Goal: Information Seeking & Learning: Learn about a topic

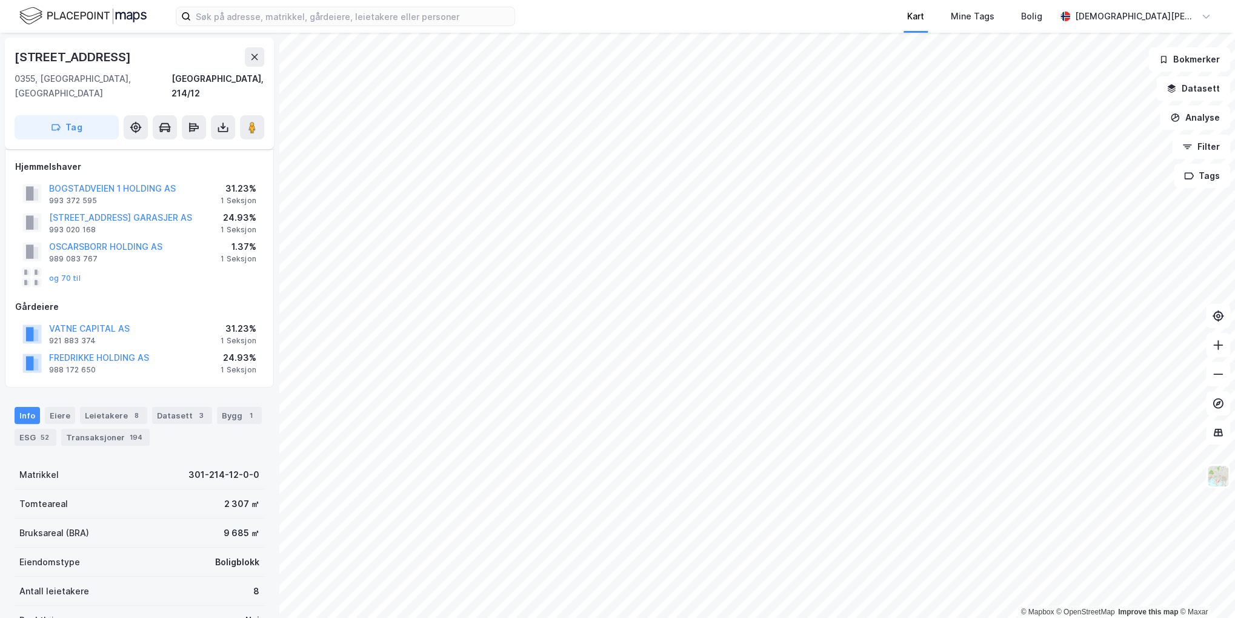
scroll to position [121, 0]
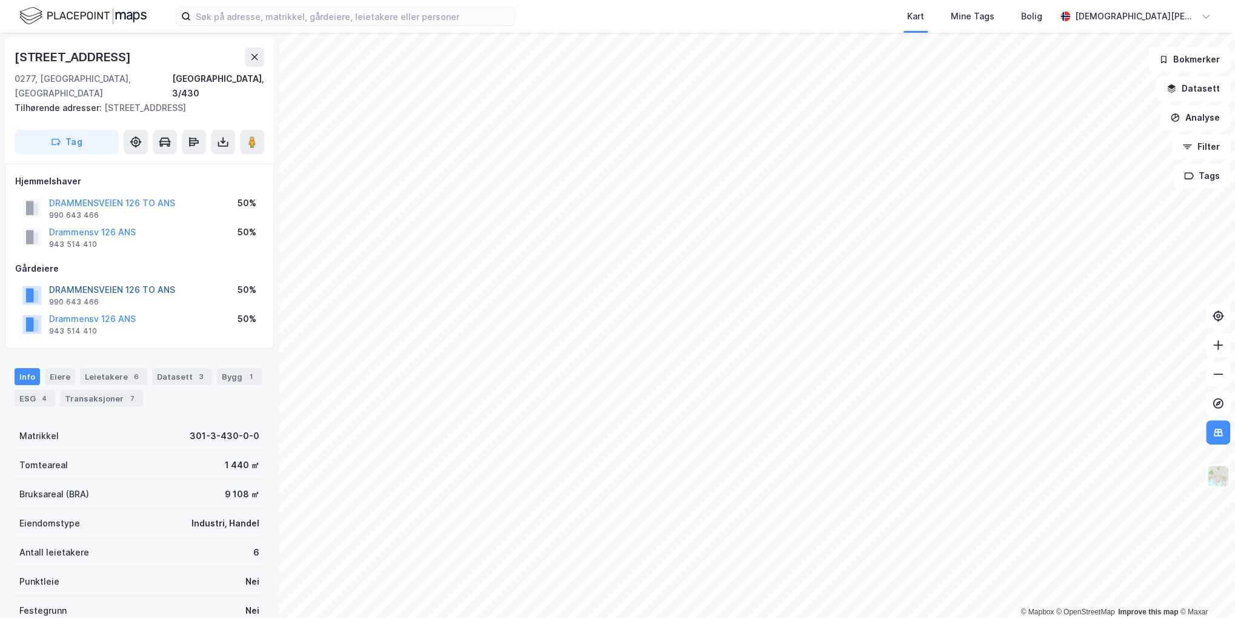
drag, startPoint x: 146, startPoint y: 275, endPoint x: 99, endPoint y: 275, distance: 46.7
click at [0, 0] on button "DRAMMENSVEIEN 126 TO ANS" at bounding box center [0, 0] width 0 height 0
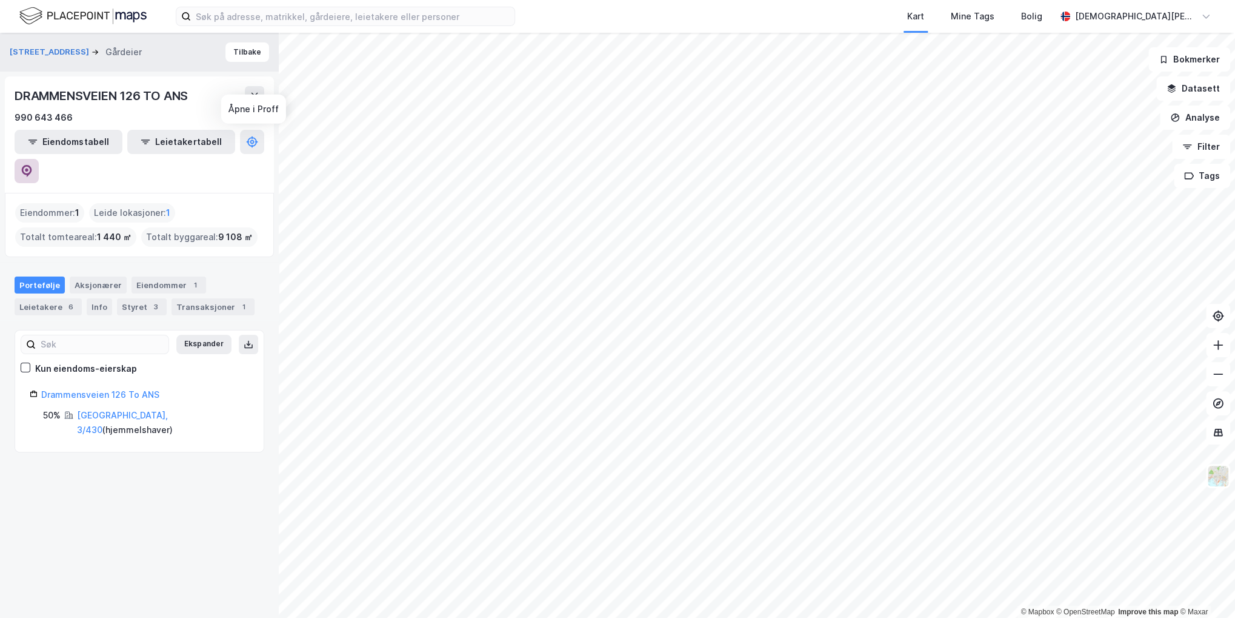
click at [32, 165] on icon at bounding box center [27, 171] width 10 height 12
click at [1221, 478] on img at bounding box center [1218, 475] width 23 height 23
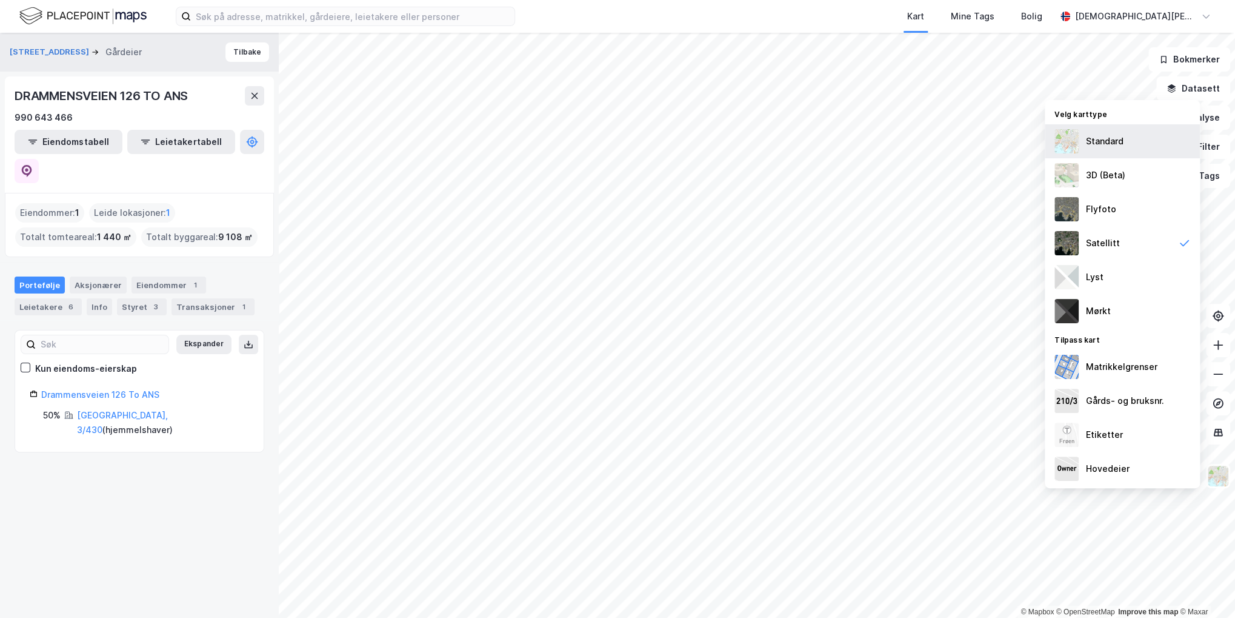
click at [1119, 145] on div "Standard" at bounding box center [1105, 141] width 38 height 15
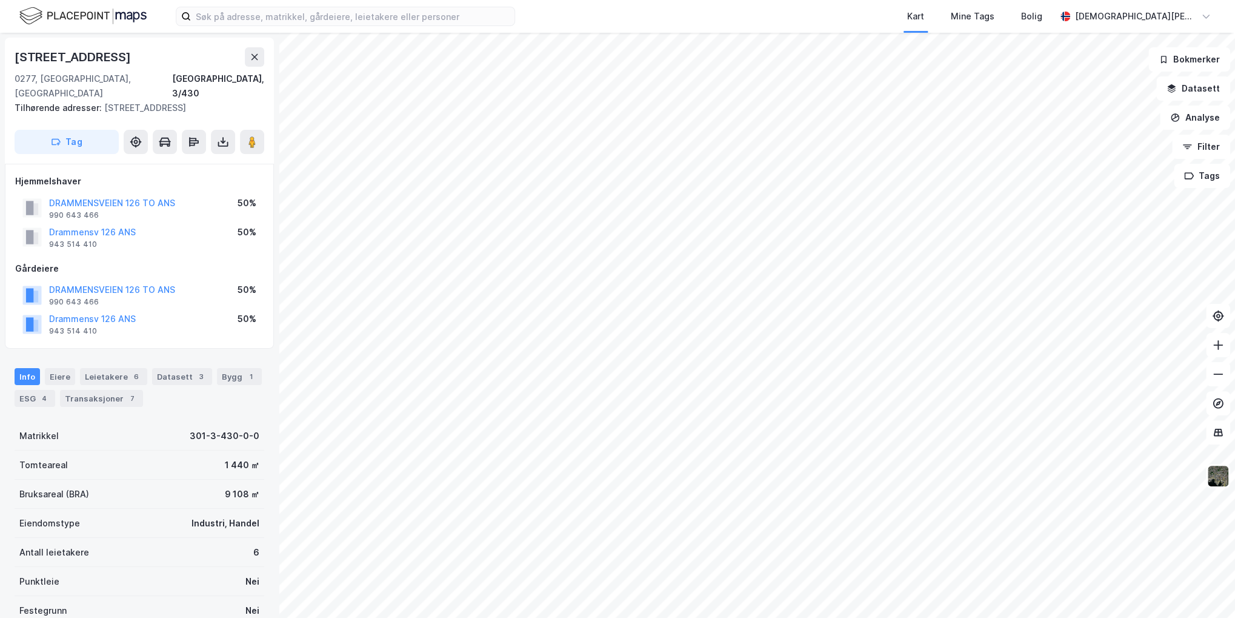
scroll to position [284, 0]
